Goal: Find specific page/section: Find specific page/section

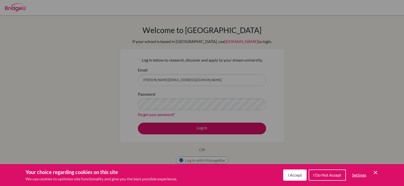
click at [193, 128] on div "Cookie Preferences" at bounding box center [202, 93] width 404 height 186
click at [293, 177] on span "I Accept" at bounding box center [295, 175] width 14 height 5
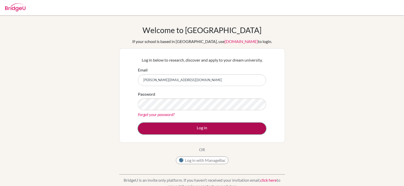
click at [210, 129] on button "Log in" at bounding box center [202, 129] width 128 height 12
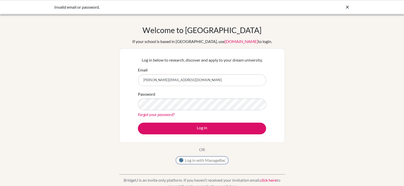
click at [205, 162] on button "Log in with ManageBac" at bounding box center [202, 161] width 52 height 8
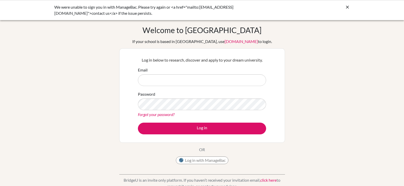
type input "[PERSON_NAME][EMAIL_ADDRESS][DOMAIN_NAME]"
click at [204, 160] on button "Log in with ManageBac" at bounding box center [202, 161] width 52 height 8
click at [210, 161] on button "Log in with ManageBac" at bounding box center [202, 161] width 52 height 8
type input "[PERSON_NAME][EMAIL_ADDRESS][DOMAIN_NAME]"
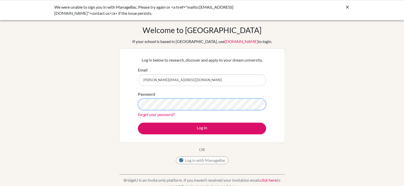
click at [133, 105] on div "Log in below to research, discover and apply to your dream university. Email ke…" at bounding box center [202, 95] width 166 height 95
click at [131, 103] on div "Log in below to research, discover and apply to your dream university. Email ke…" at bounding box center [202, 95] width 166 height 95
click at [138, 123] on button "Log in" at bounding box center [202, 129] width 128 height 12
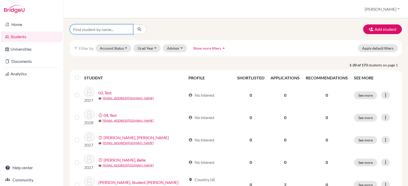
click at [85, 29] on input "Find student by name..." at bounding box center [101, 29] width 63 height 10
type input "[PERSON_NAME]"
click at [142, 27] on button "submit" at bounding box center [140, 29] width 14 height 10
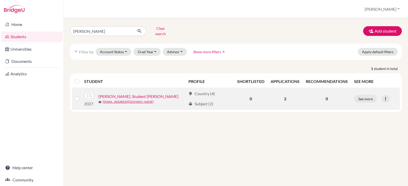
click at [137, 93] on link "[PERSON_NAME], Student [PERSON_NAME]" at bounding box center [138, 96] width 80 height 6
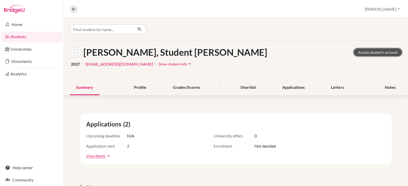
click at [379, 51] on link "Access student's account" at bounding box center [377, 52] width 48 height 8
